Goal: Task Accomplishment & Management: Manage account settings

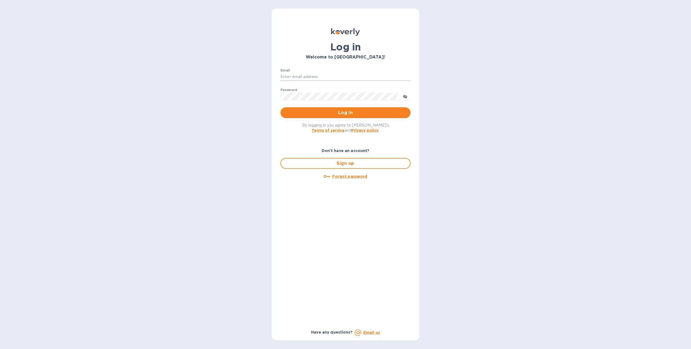
click at [303, 74] on input "Email" at bounding box center [345, 77] width 130 height 8
click at [0, 349] on com-1password-button at bounding box center [0, 349] width 0 height 0
type input "[PERSON_NAME][EMAIL_ADDRESS][PERSON_NAME][DOMAIN_NAME]"
click at [257, 105] on div "Log in Welcome to [GEOGRAPHIC_DATA]! Email [EMAIL_ADDRESS][PERSON_NAME][DOMAIN_…" at bounding box center [345, 174] width 691 height 349
click at [261, 103] on div "Log in Welcome to [GEOGRAPHIC_DATA]! Email [EMAIL_ADDRESS][PERSON_NAME][DOMAIN_…" at bounding box center [345, 174] width 691 height 349
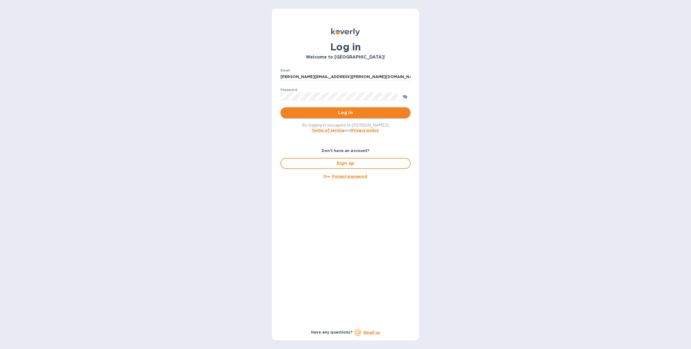
click at [315, 114] on span "Log in" at bounding box center [345, 112] width 121 height 7
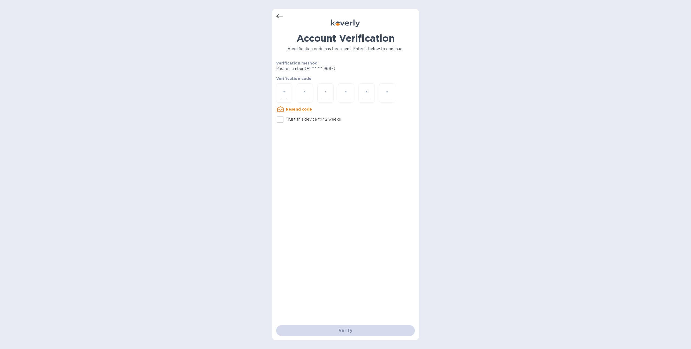
click at [281, 93] on input "number" at bounding box center [284, 93] width 7 height 10
type input "2"
type input "0"
type input "9"
type input "1"
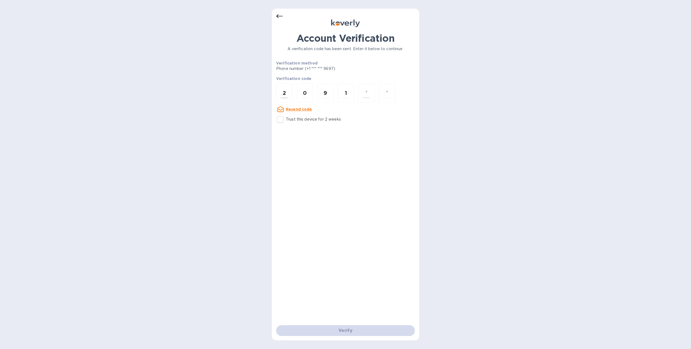
type input "9"
type input "4"
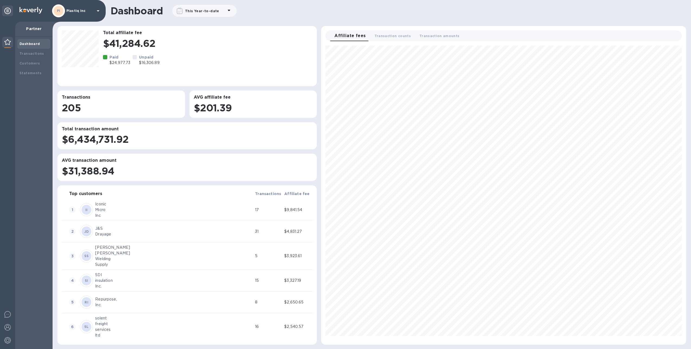
scroll to position [295, 361]
